Goal: Task Accomplishment & Management: Complete application form

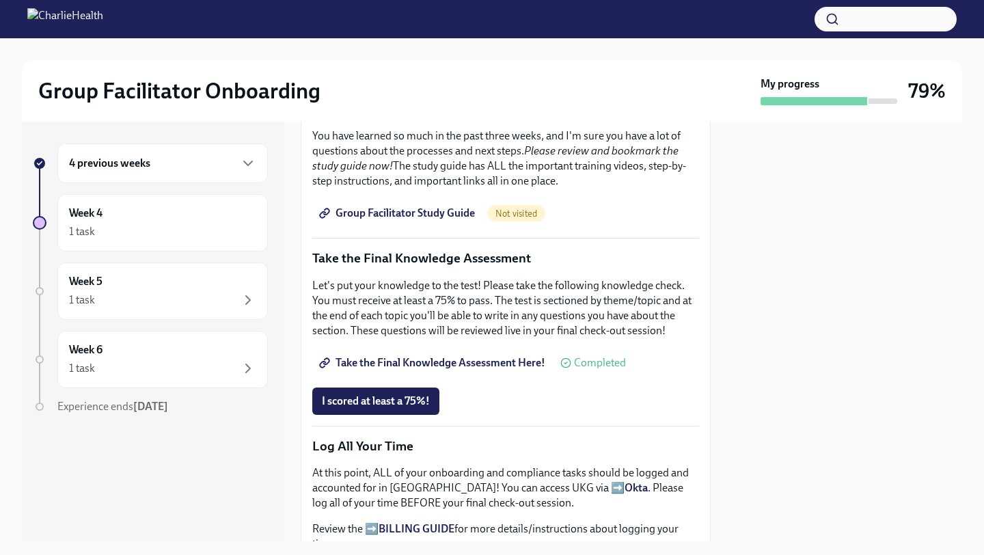
scroll to position [603, 0]
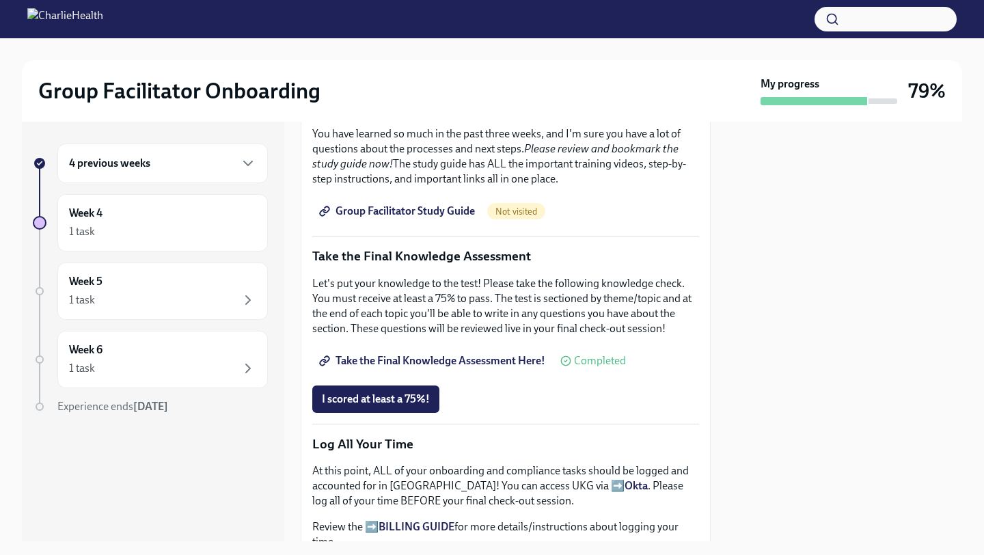
click at [396, 370] on link "Take the Final Knowledge Assessment Here!" at bounding box center [433, 360] width 243 height 27
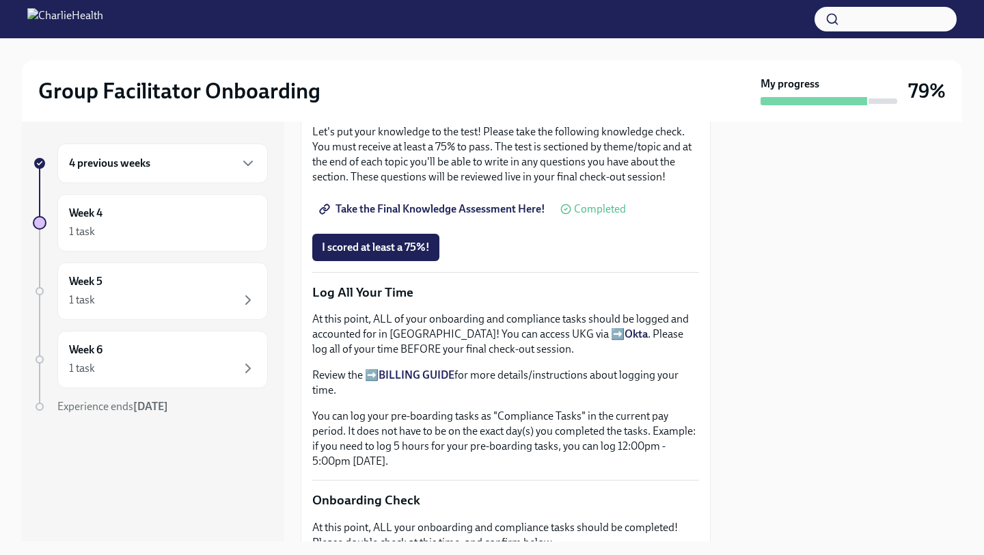
scroll to position [763, 0]
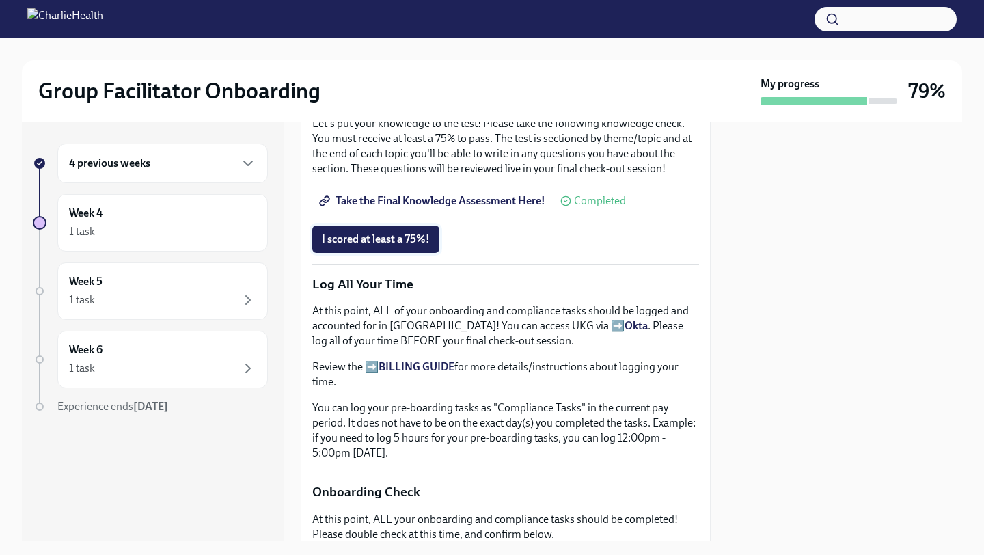
click at [416, 249] on button "I scored at least a 75%!" at bounding box center [375, 239] width 127 height 27
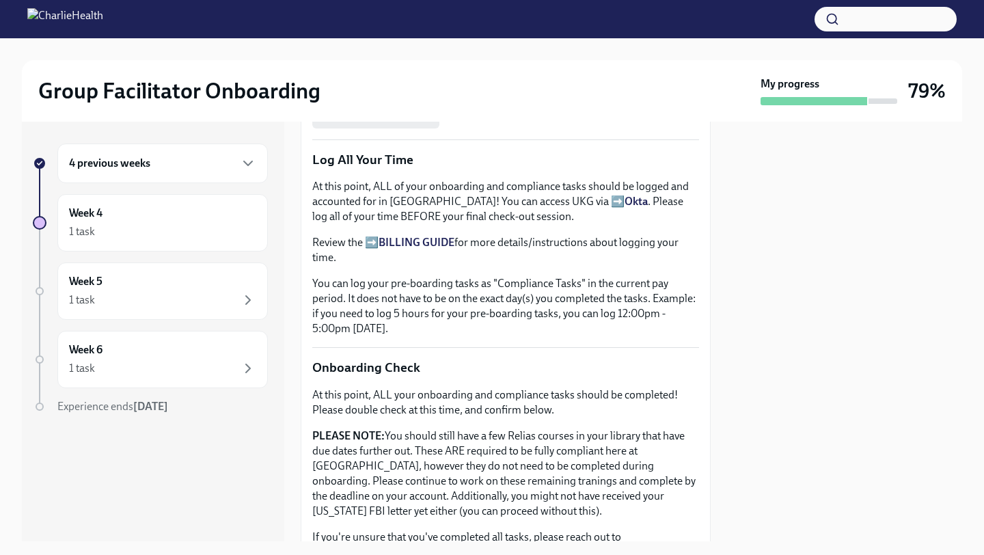
scroll to position [1183, 0]
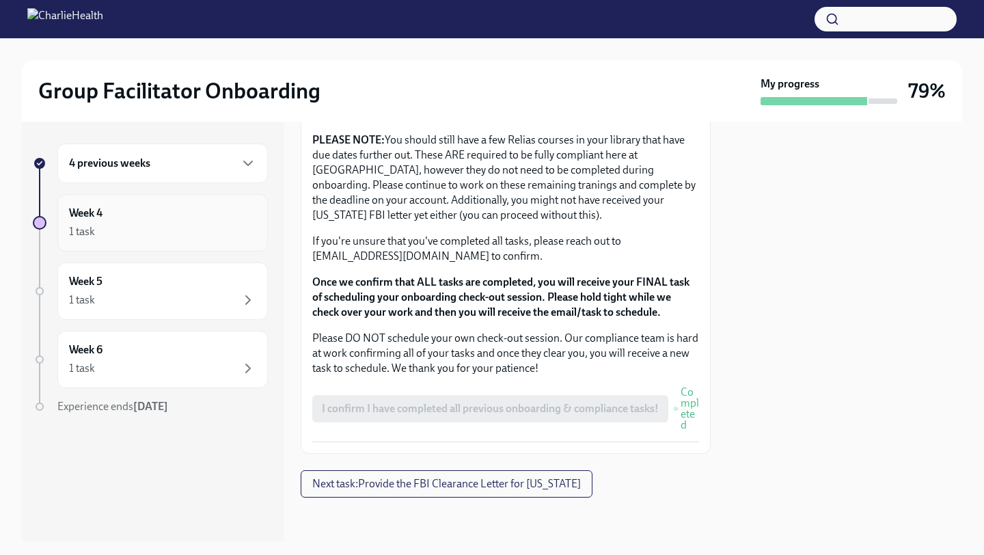
click at [168, 224] on div "1 task" at bounding box center [162, 231] width 187 height 16
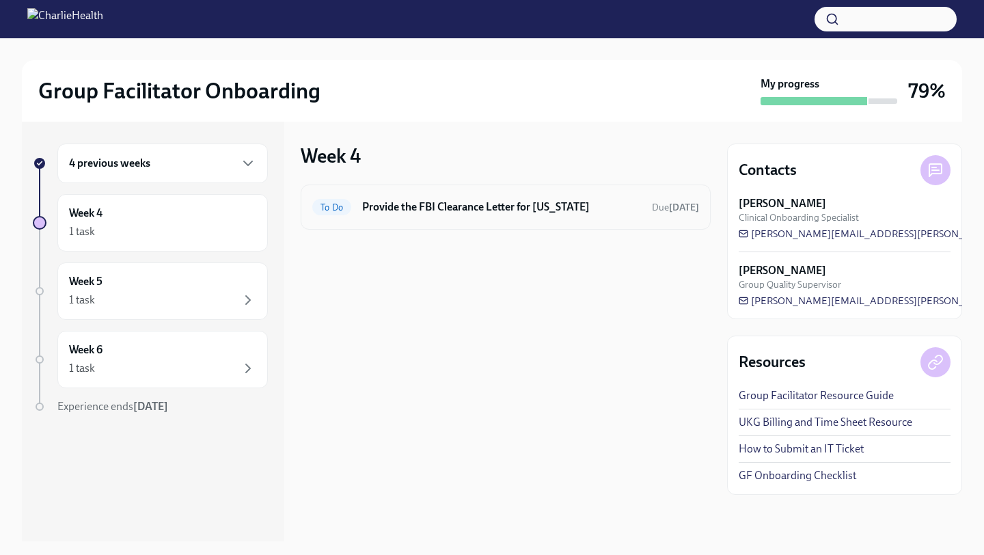
click at [366, 204] on h6 "Provide the FBI Clearance Letter for [US_STATE]" at bounding box center [501, 207] width 279 height 15
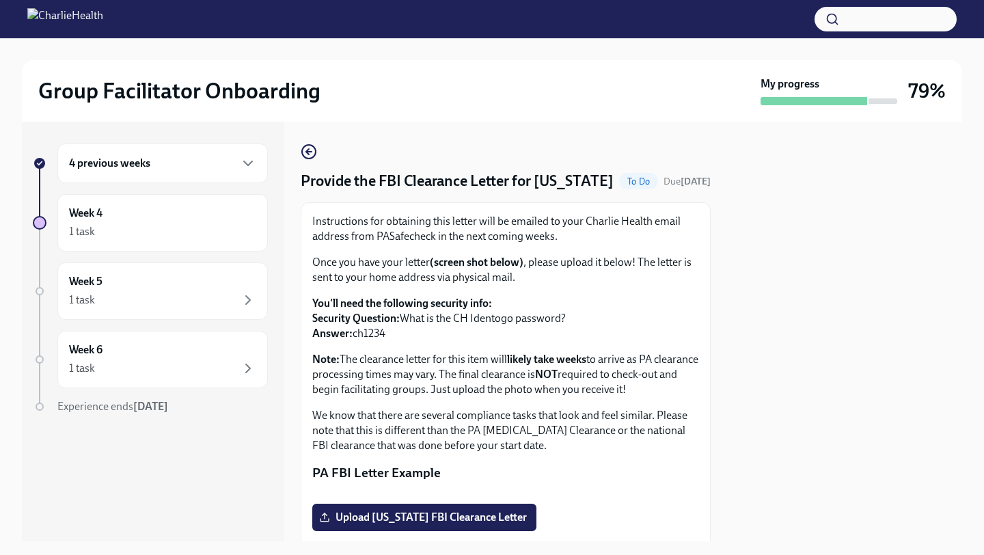
click at [72, 169] on h6 "4 previous weeks" at bounding box center [109, 163] width 81 height 15
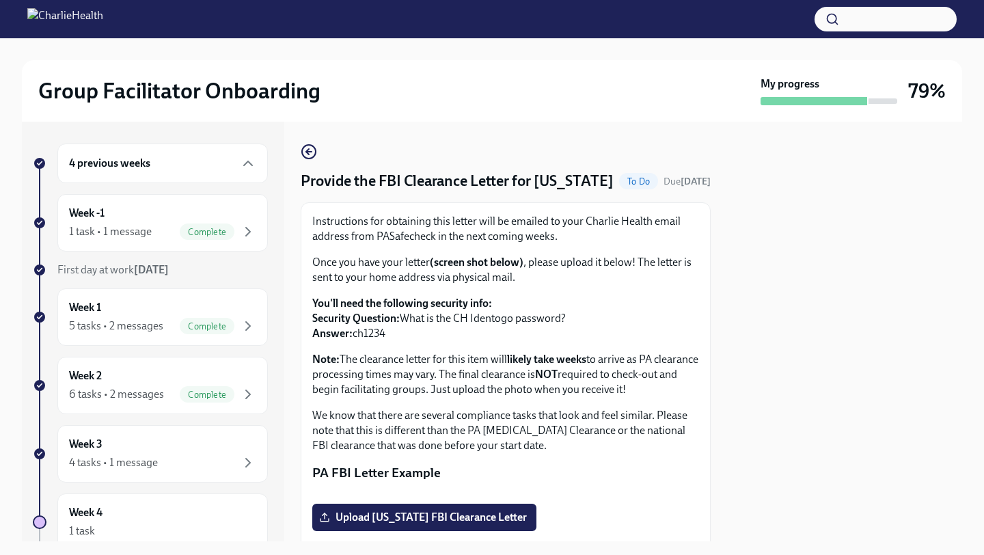
click at [72, 169] on h6 "4 previous weeks" at bounding box center [109, 163] width 81 height 15
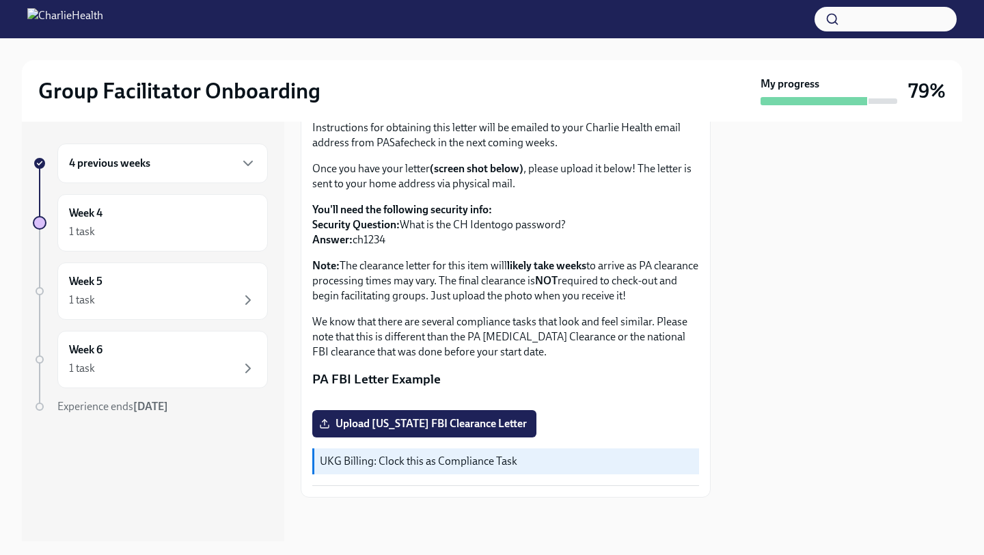
scroll to position [243, 0]
click at [161, 172] on div "4 previous weeks" at bounding box center [162, 164] width 210 height 40
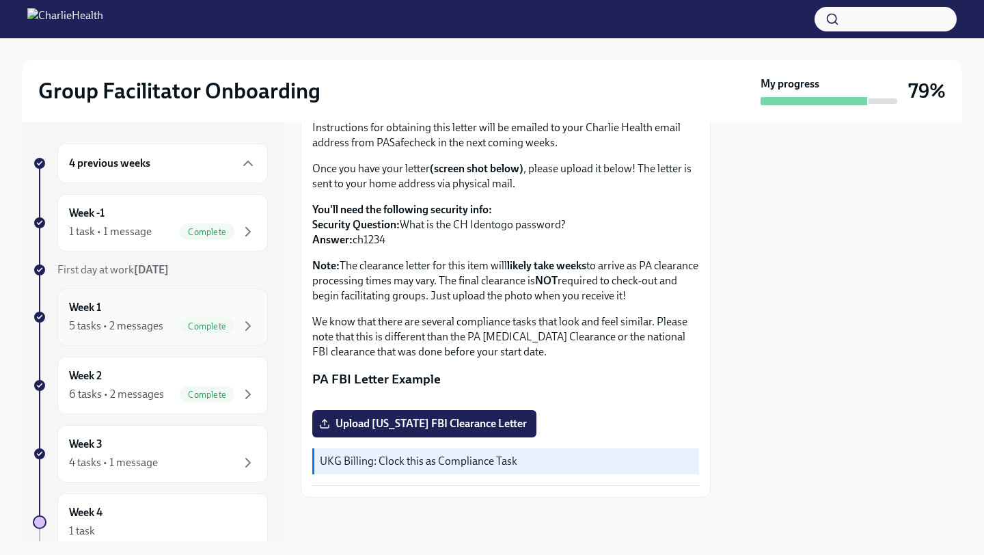
click at [188, 337] on div "Week 1 5 tasks • 2 messages Complete" at bounding box center [162, 316] width 210 height 57
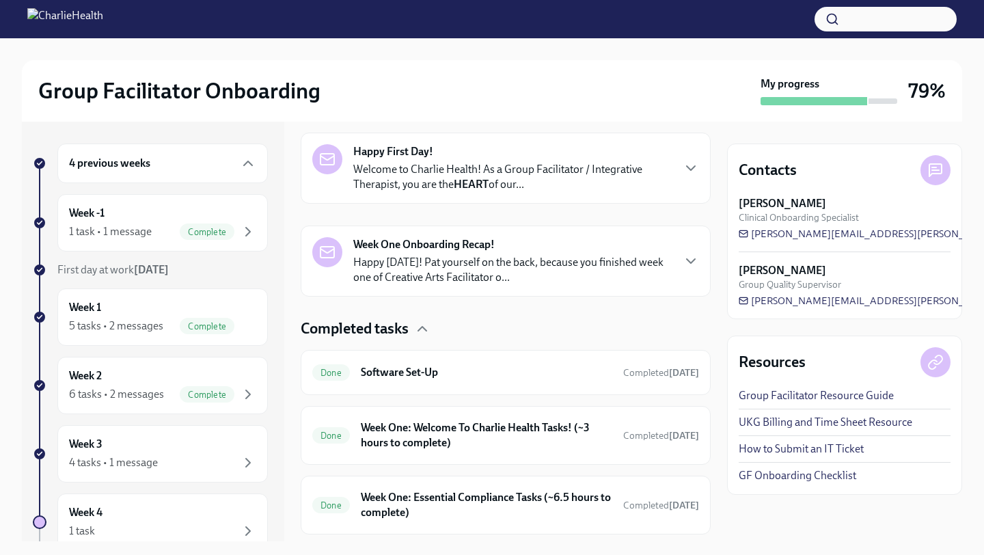
scroll to position [377, 0]
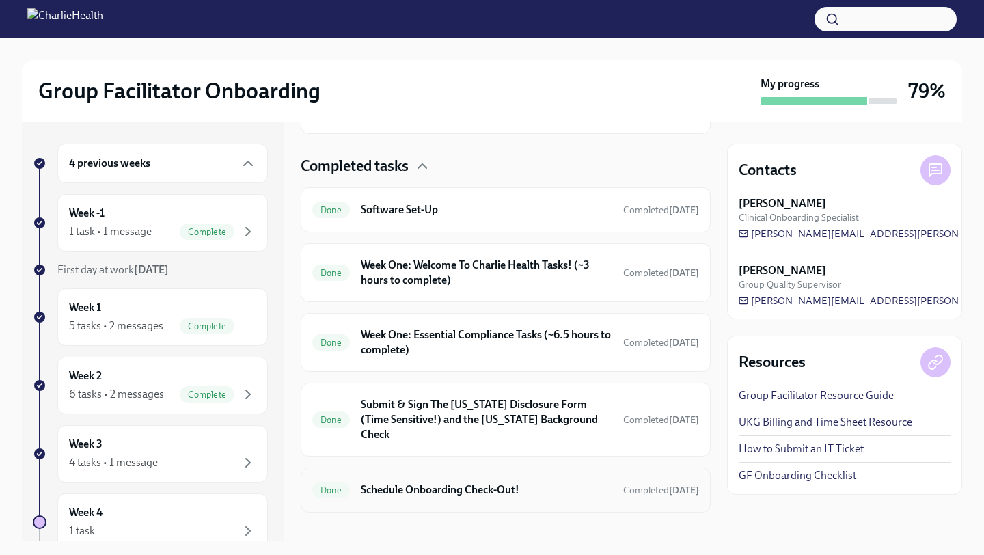
click at [446, 482] on h6 "Schedule Onboarding Check-Out!" at bounding box center [486, 489] width 251 height 15
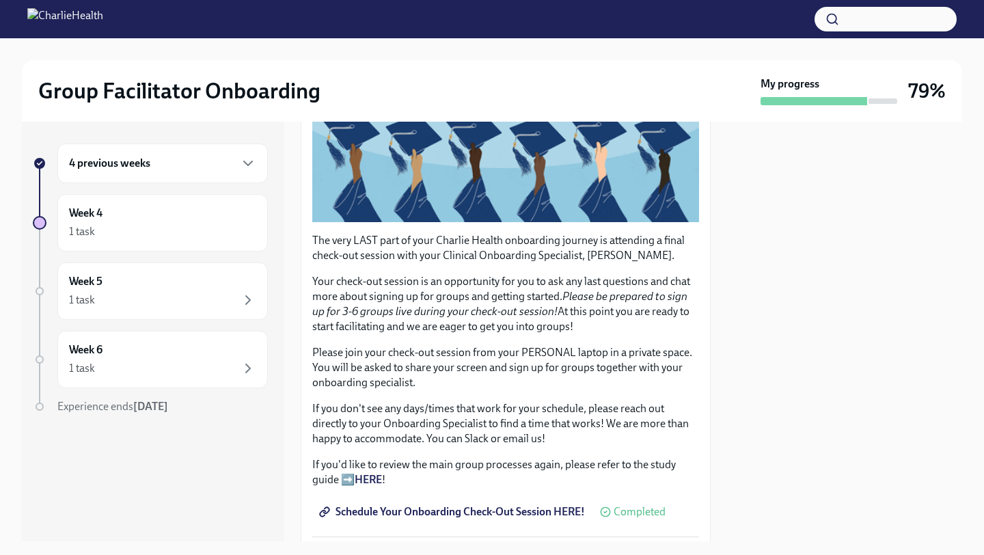
scroll to position [305, 0]
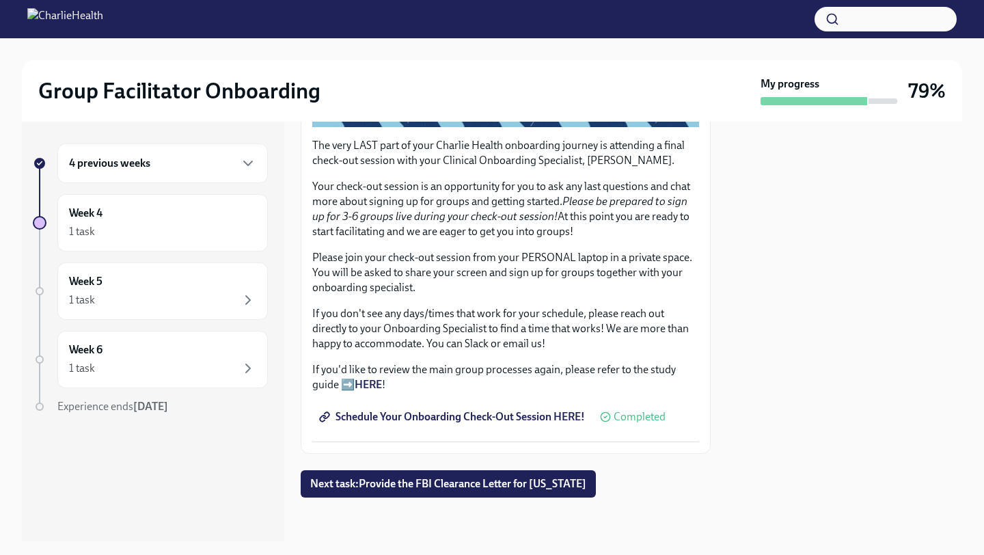
click at [459, 416] on span "Schedule Your Onboarding Check-Out Session HERE!" at bounding box center [453, 417] width 263 height 14
